Goal: Task Accomplishment & Management: Manage account settings

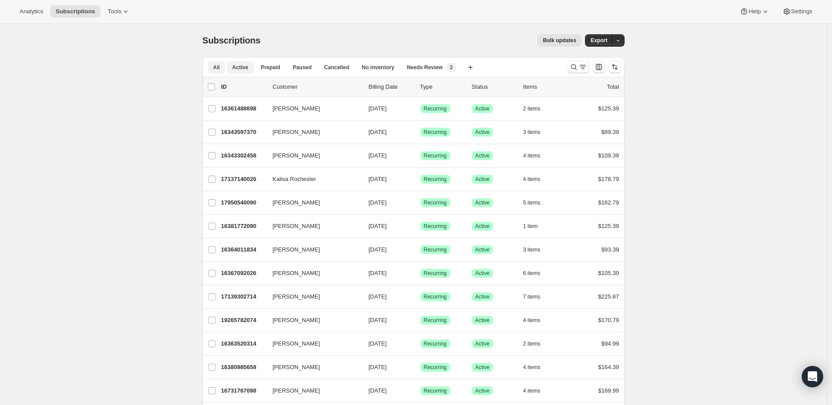
click at [242, 71] on button "Active" at bounding box center [240, 67] width 27 height 12
click at [621, 42] on icon "button" at bounding box center [618, 41] width 6 height 6
click at [596, 58] on span "Subscription data" at bounding box center [573, 59] width 44 height 7
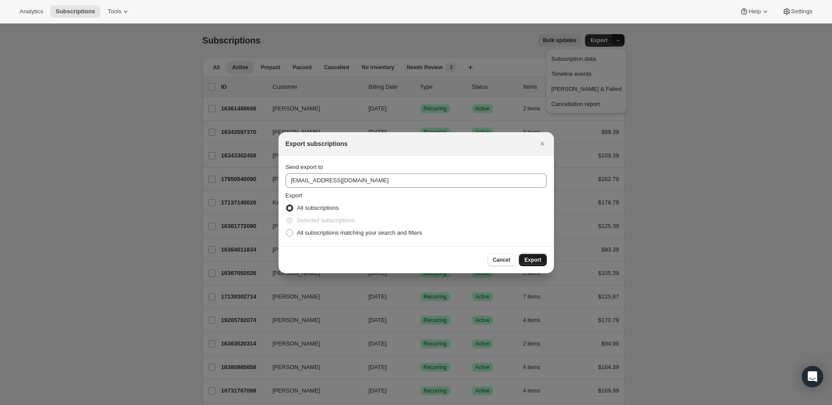
click at [537, 258] on span "Export" at bounding box center [532, 260] width 17 height 7
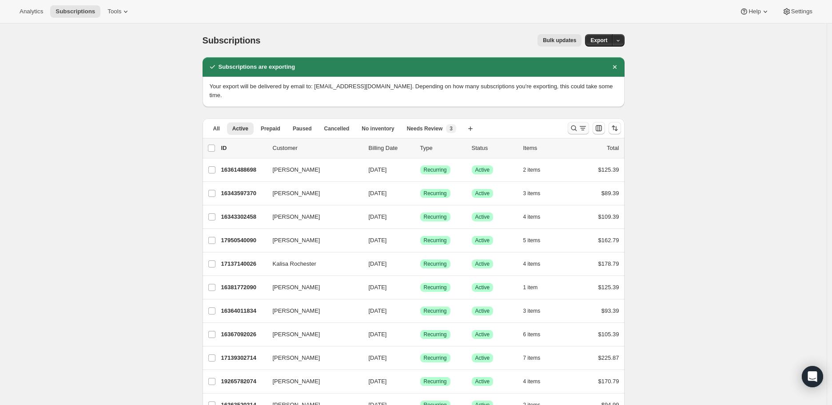
click at [571, 122] on button "Search and filter results" at bounding box center [578, 128] width 21 height 12
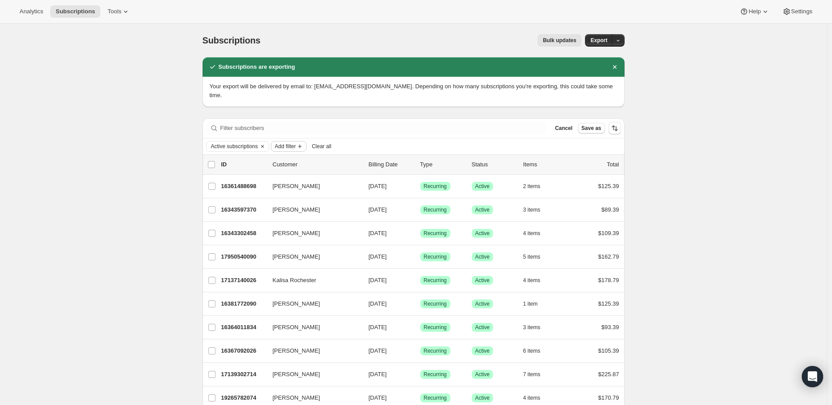
click at [282, 143] on span "Add filter" at bounding box center [285, 146] width 21 height 7
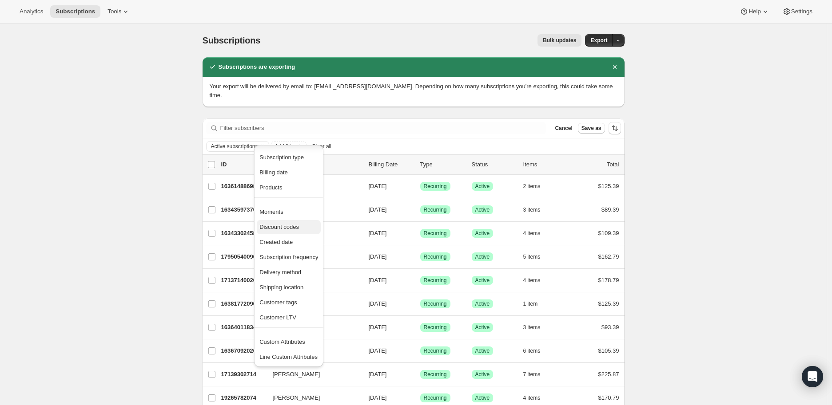
scroll to position [49, 0]
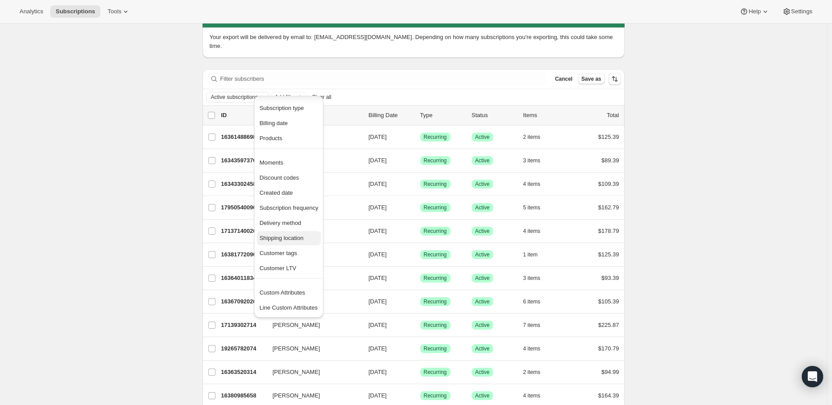
click at [275, 240] on span "Shipping location" at bounding box center [281, 238] width 44 height 7
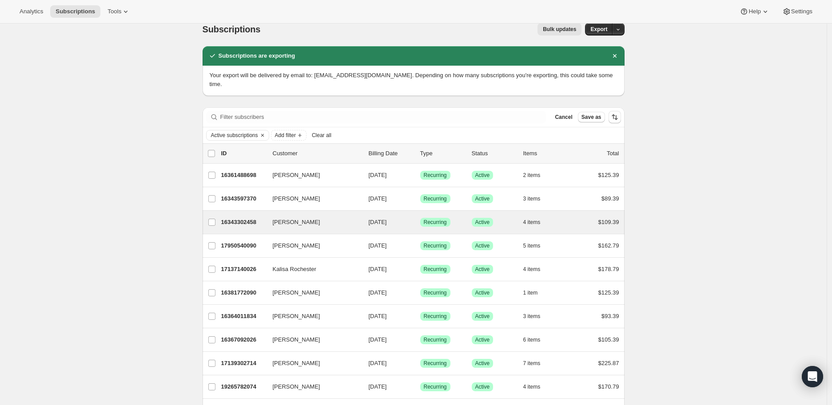
scroll to position [0, 0]
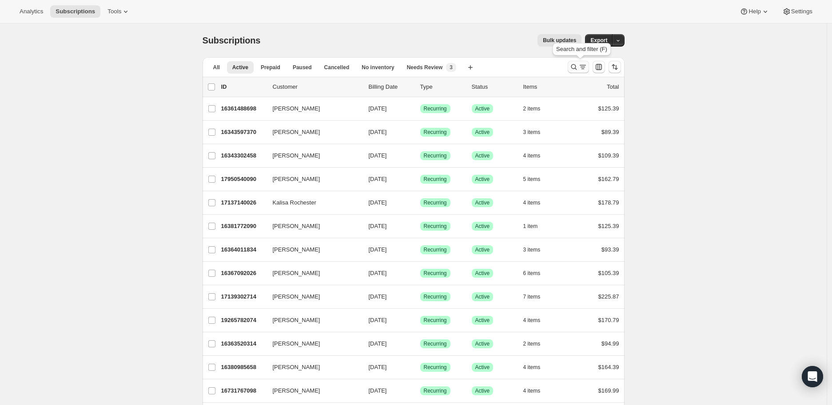
click at [578, 68] on icon "Search and filter results" at bounding box center [573, 67] width 9 height 9
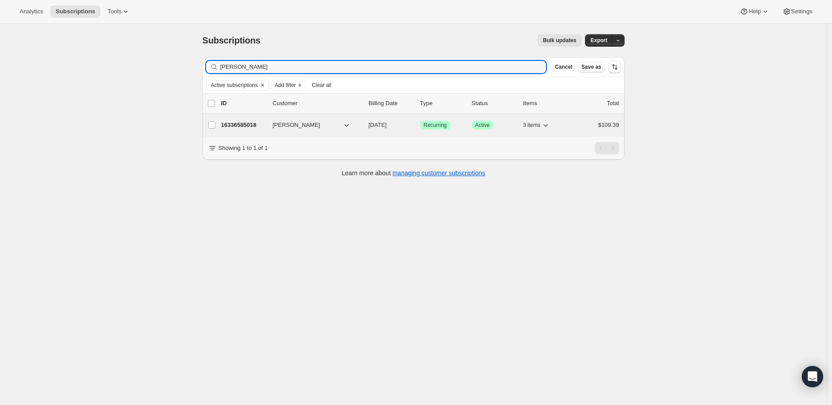
type input "[PERSON_NAME]"
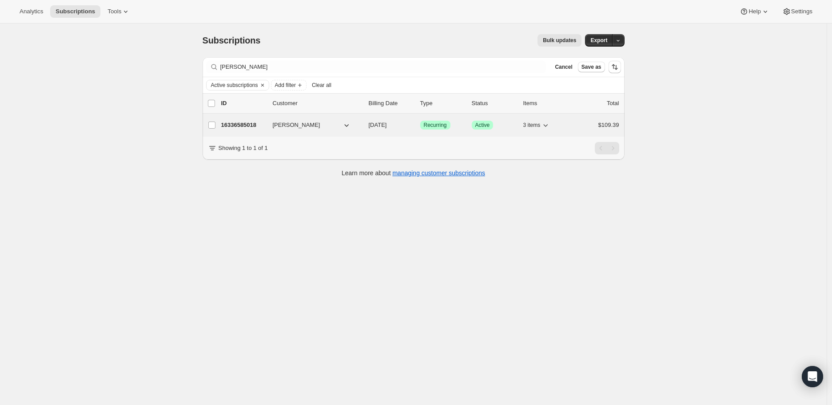
click at [239, 124] on p "16336585018" at bounding box center [243, 125] width 44 height 9
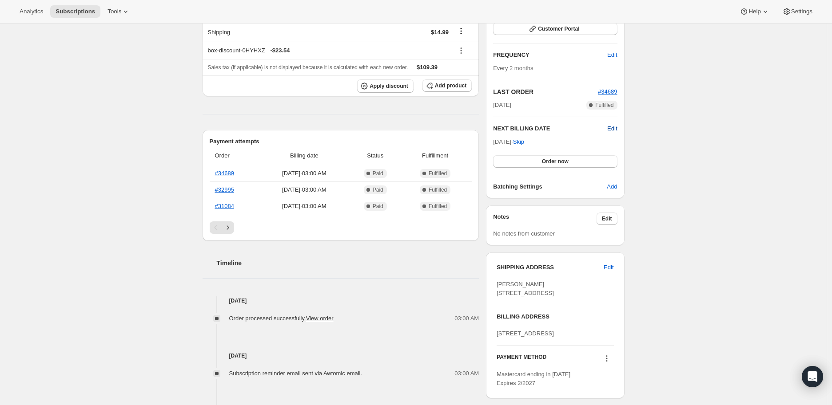
scroll to position [197, 0]
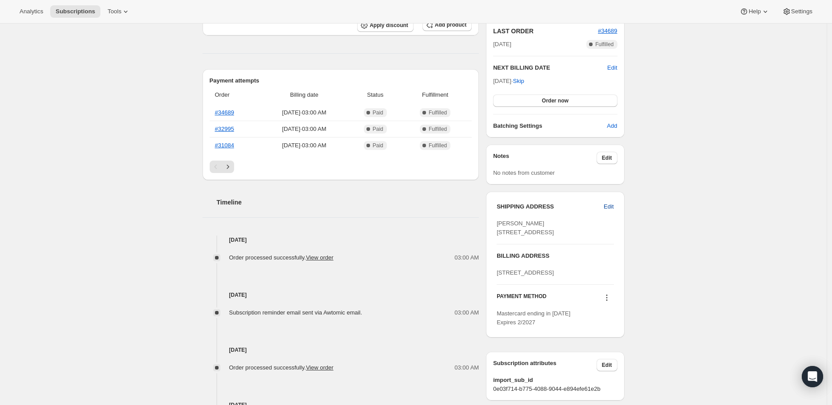
click at [606, 207] on span "Edit" at bounding box center [609, 207] width 10 height 9
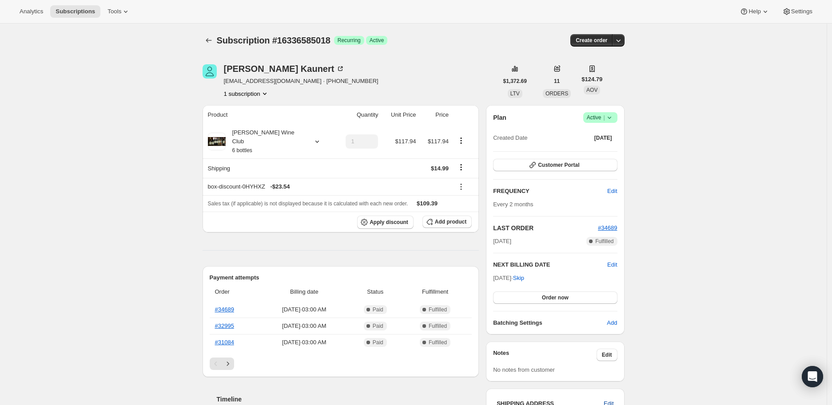
select select "[GEOGRAPHIC_DATA]"
select select "PA"
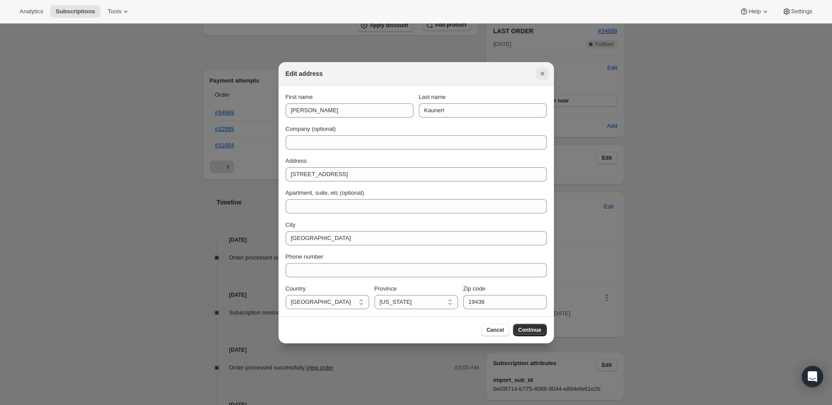
click at [545, 77] on icon "Close" at bounding box center [542, 73] width 9 height 9
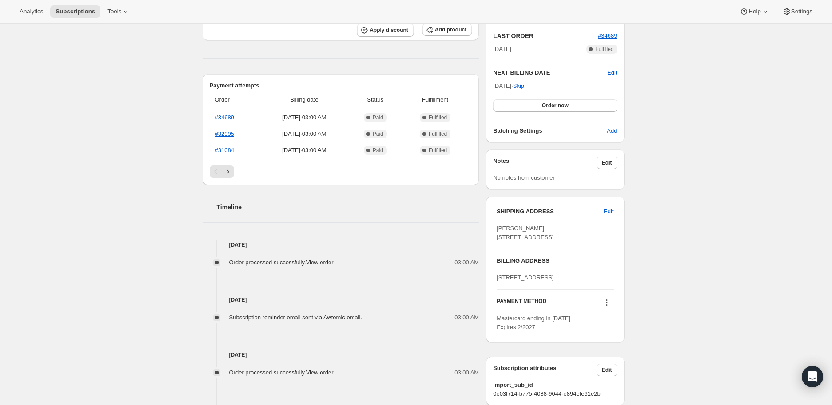
scroll to position [197, 0]
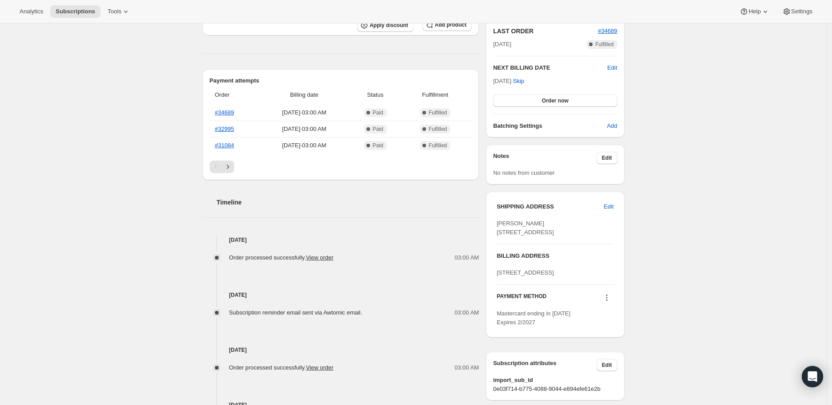
click at [611, 302] on icon at bounding box center [606, 298] width 9 height 9
click at [658, 276] on div "Subscription #16336585018. This page is ready Subscription #16336585018 Success…" at bounding box center [413, 181] width 827 height 711
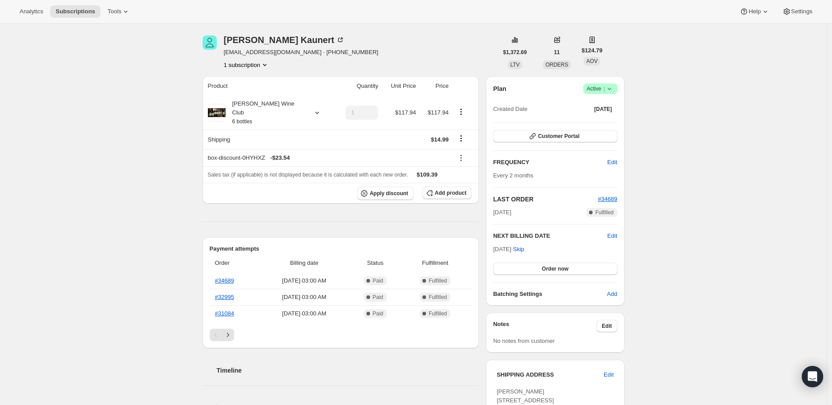
scroll to position [23, 0]
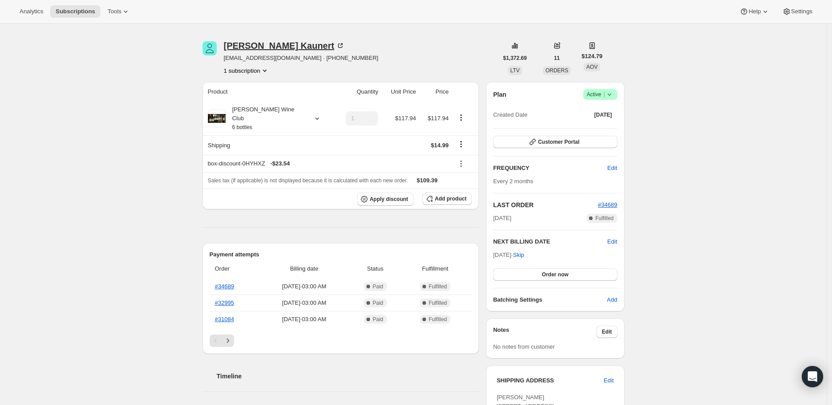
click at [250, 46] on div "[PERSON_NAME]" at bounding box center [284, 45] width 121 height 9
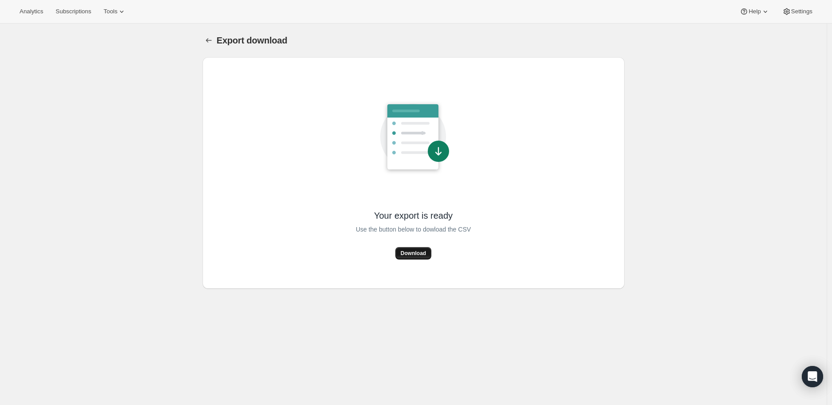
click at [409, 255] on span "Download" at bounding box center [413, 253] width 25 height 7
